Goal: Information Seeking & Learning: Learn about a topic

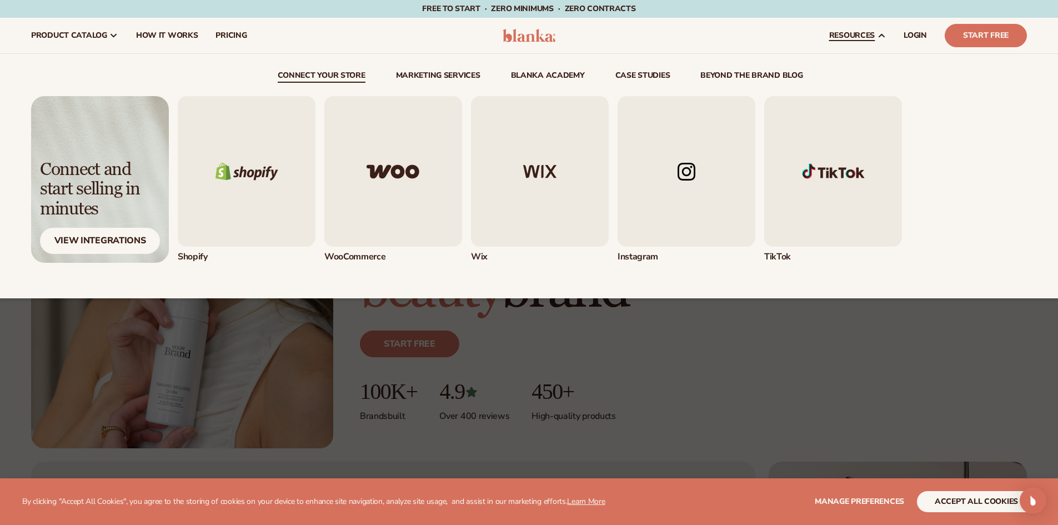
click at [236, 172] on img "1 / 5" at bounding box center [247, 171] width 138 height 151
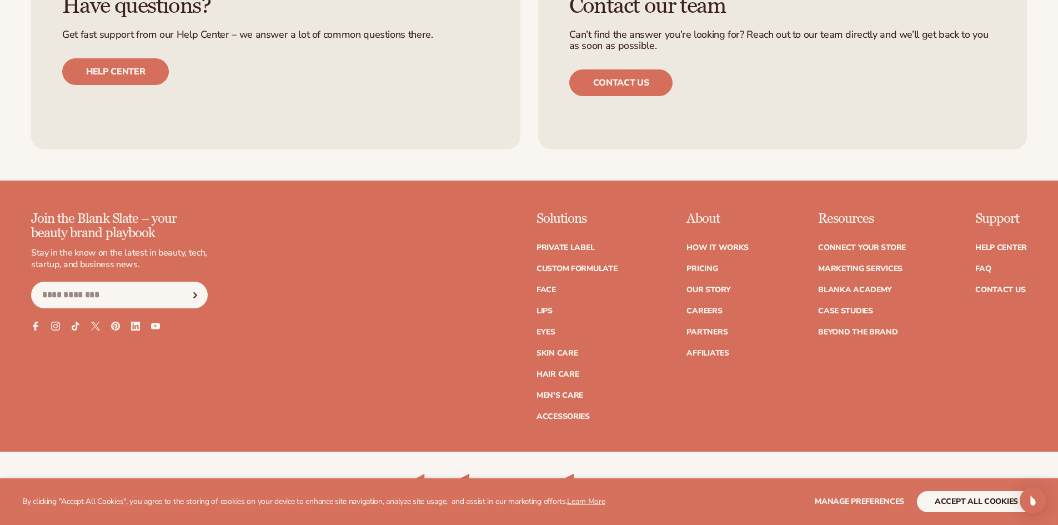
scroll to position [1840, 0]
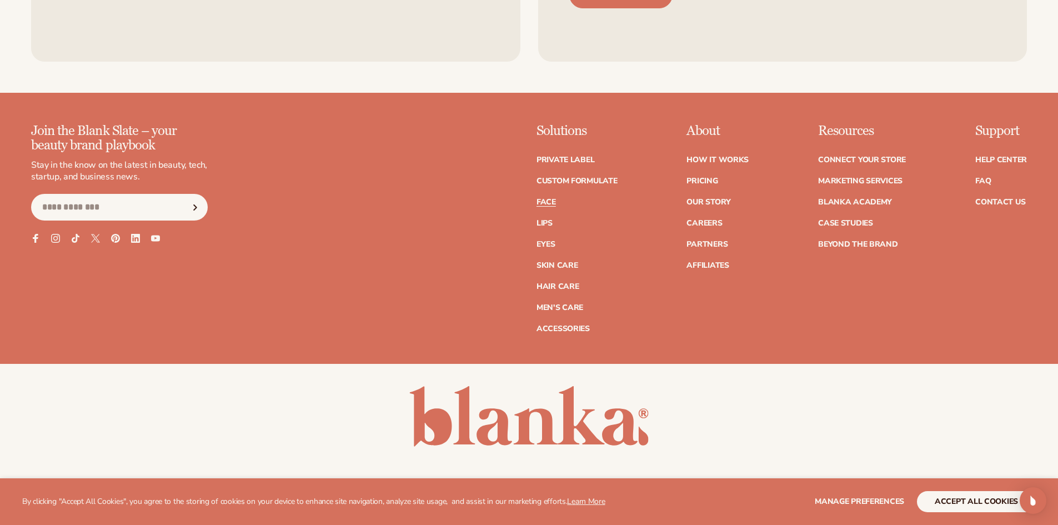
click at [540, 198] on link "Face" at bounding box center [546, 202] width 19 height 8
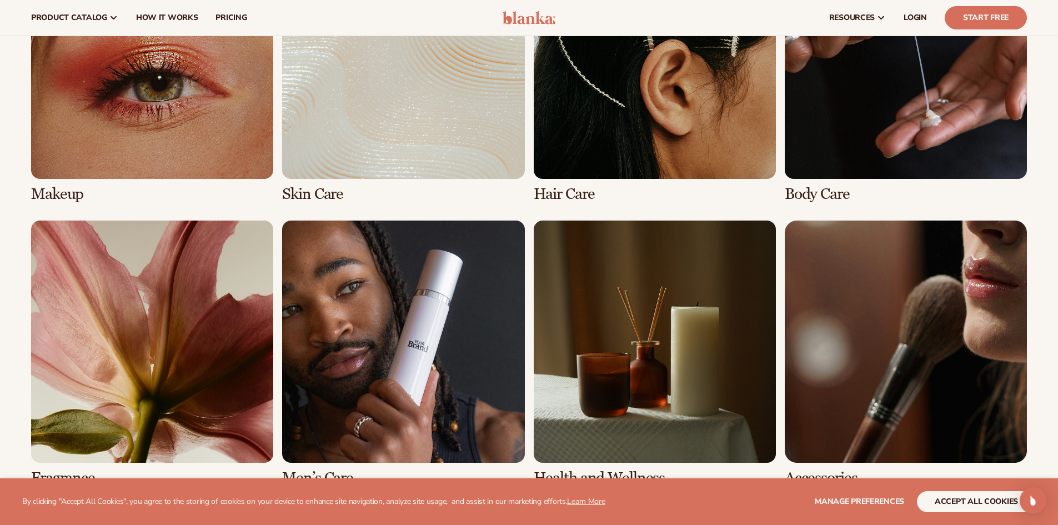
scroll to position [778, 0]
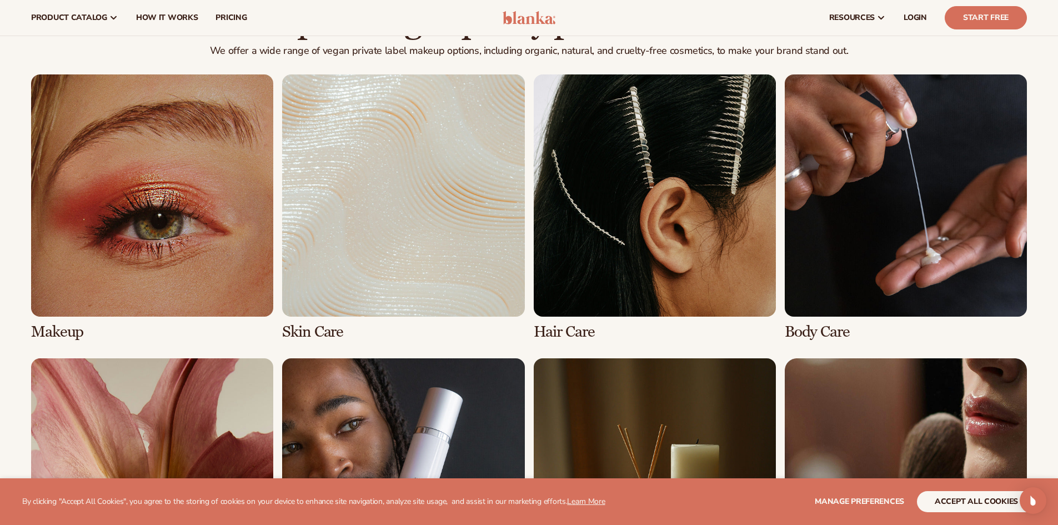
click at [218, 281] on link "1 / 8" at bounding box center [152, 207] width 242 height 266
click at [652, 237] on link "3 / 8" at bounding box center [655, 207] width 242 height 266
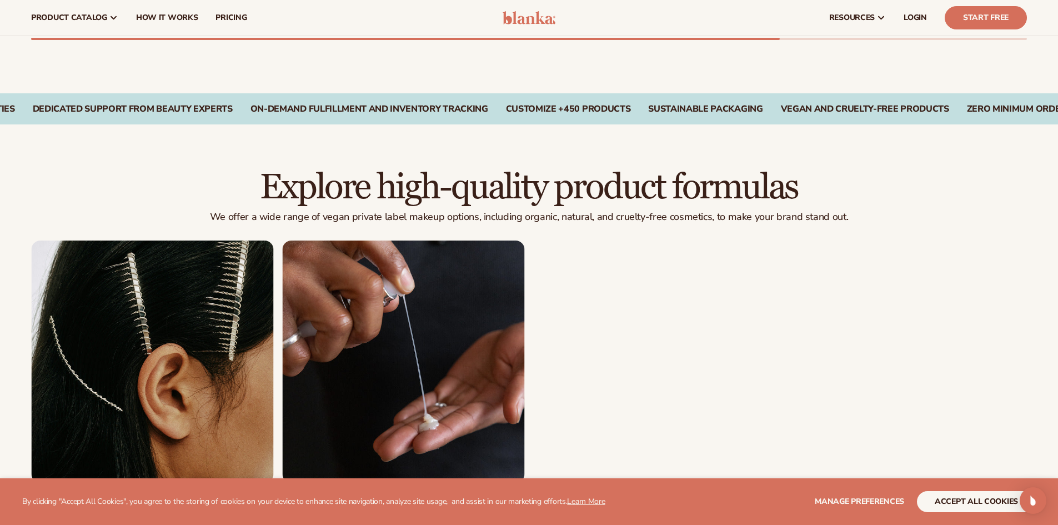
scroll to position [722, 0]
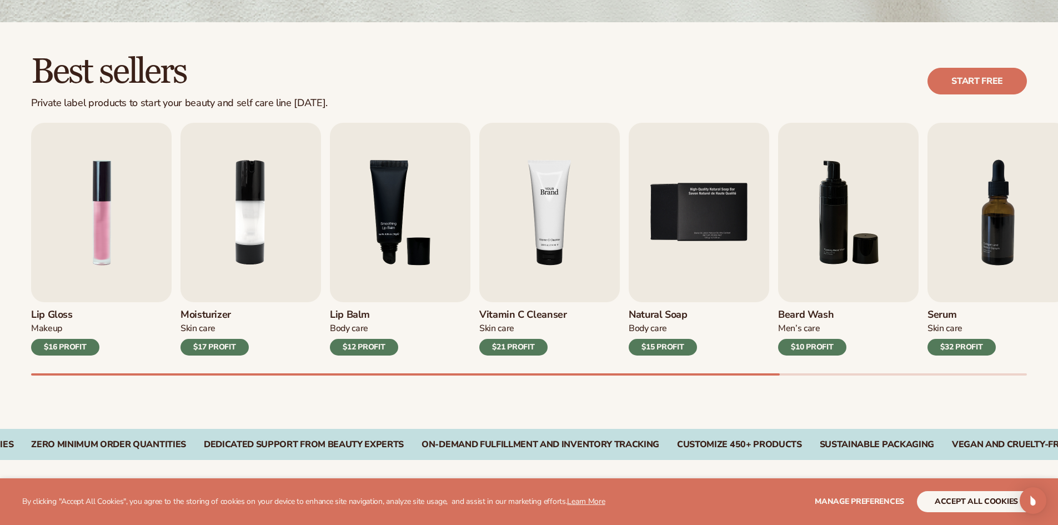
scroll to position [278, 0]
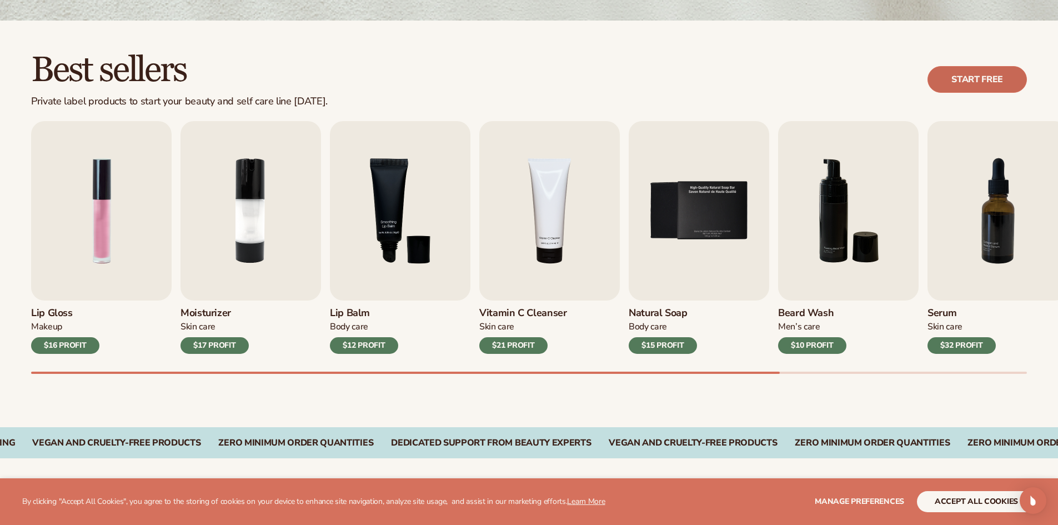
click at [953, 85] on link "Start free" at bounding box center [977, 79] width 99 height 27
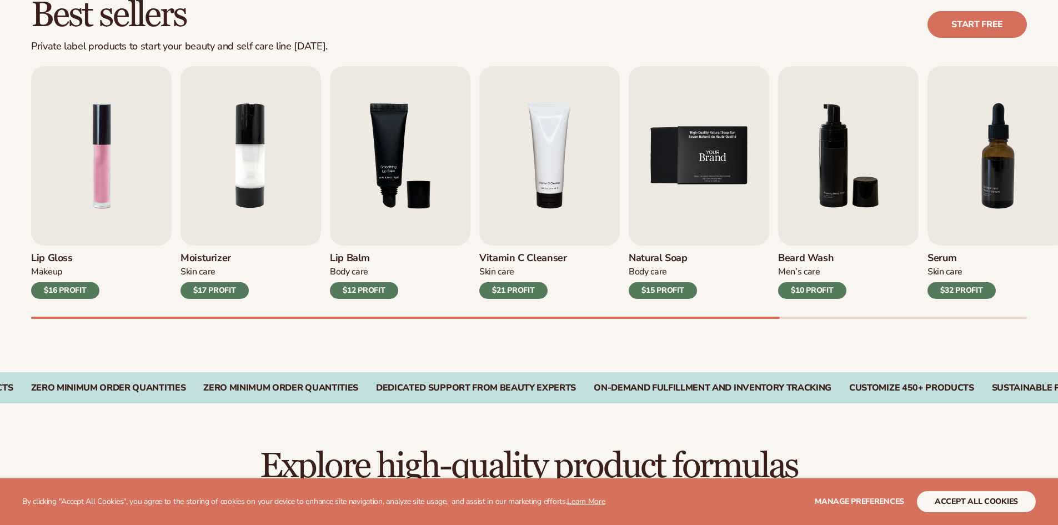
scroll to position [333, 0]
